Goal: Find specific page/section: Find specific page/section

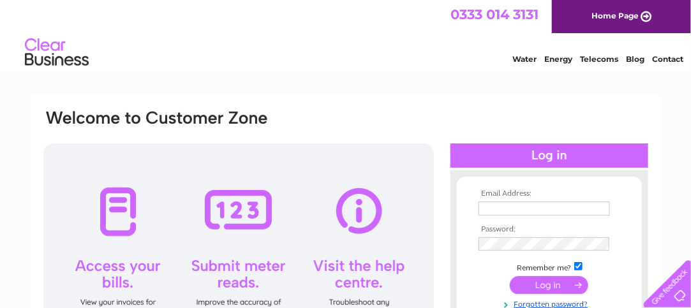
type input "patricia@globalorangegroves.co.uk"
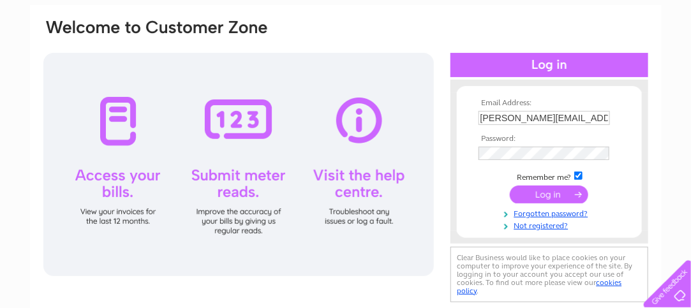
scroll to position [74, 0]
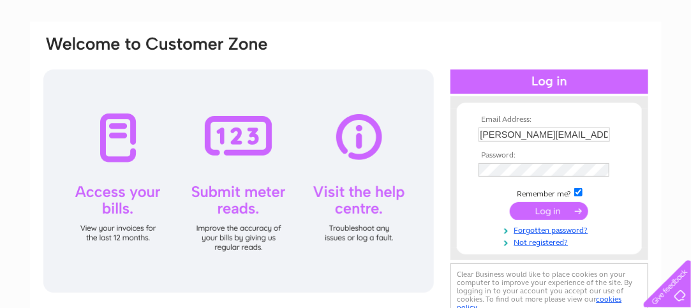
click at [568, 213] on input "submit" at bounding box center [549, 211] width 79 height 18
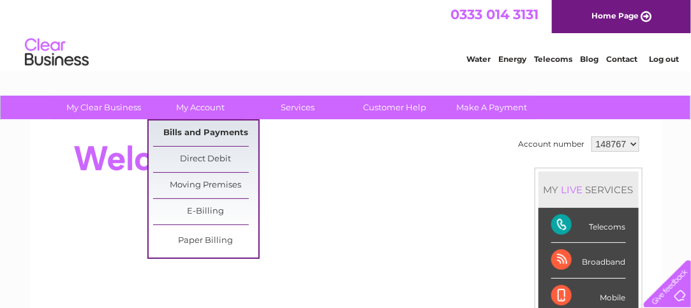
click at [202, 127] on link "Bills and Payments" at bounding box center [205, 134] width 105 height 26
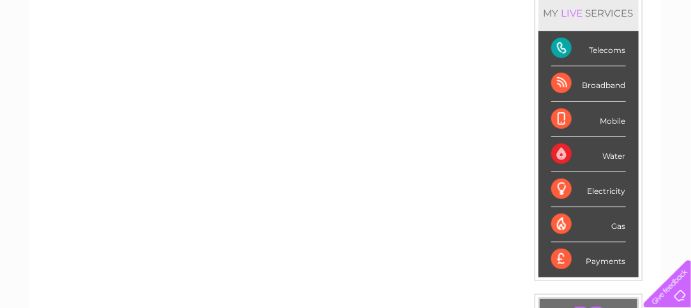
scroll to position [192, 0]
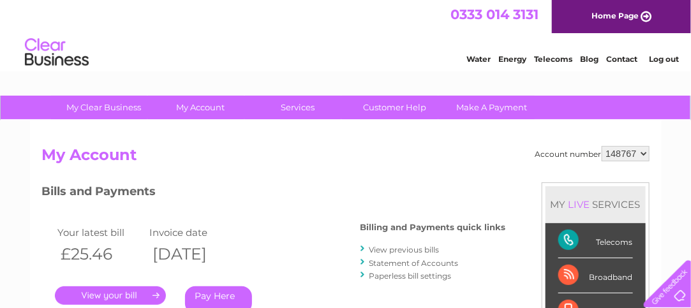
click at [143, 293] on link "." at bounding box center [110, 296] width 111 height 19
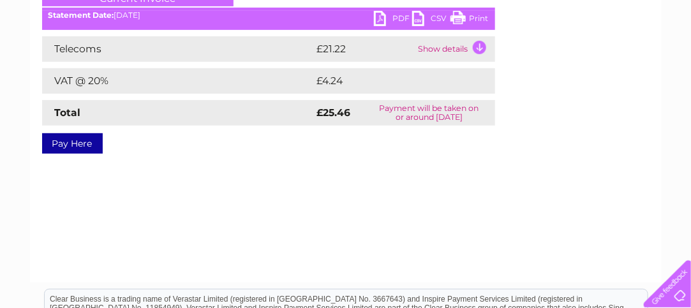
scroll to position [225, 0]
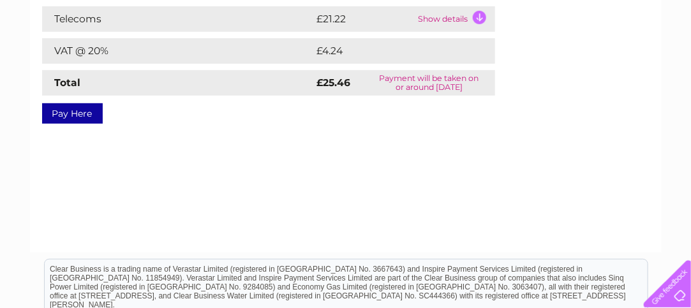
click at [476, 16] on td "Show details" at bounding box center [456, 19] width 80 height 26
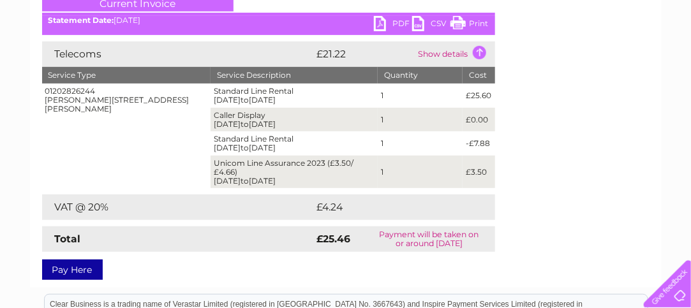
scroll to position [175, 0]
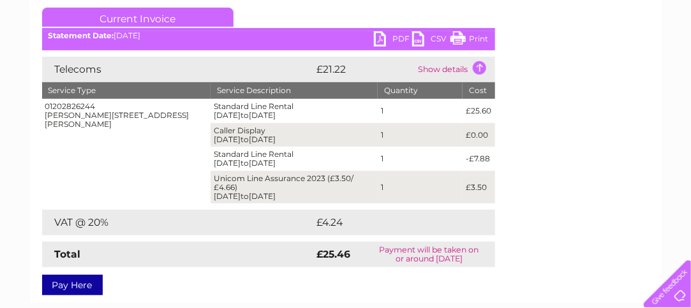
click at [458, 36] on link "Print" at bounding box center [470, 40] width 38 height 19
